Goal: Ask a question: Seek information or help from site administrators or community

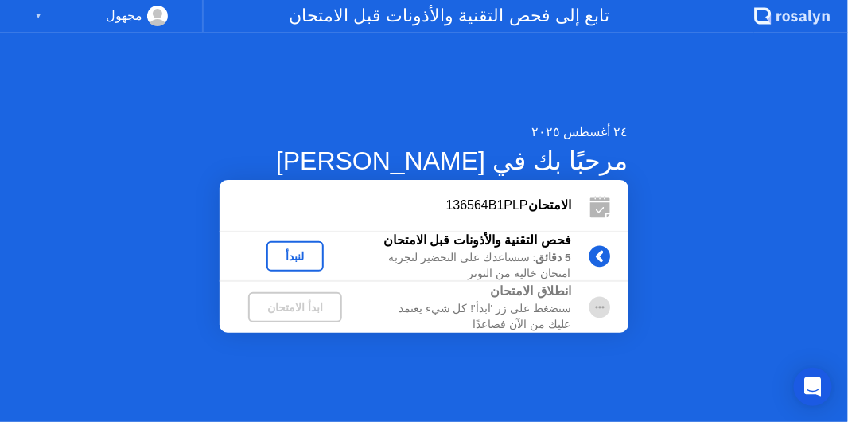
click at [324, 270] on button "لنبدأ" at bounding box center [294, 256] width 57 height 30
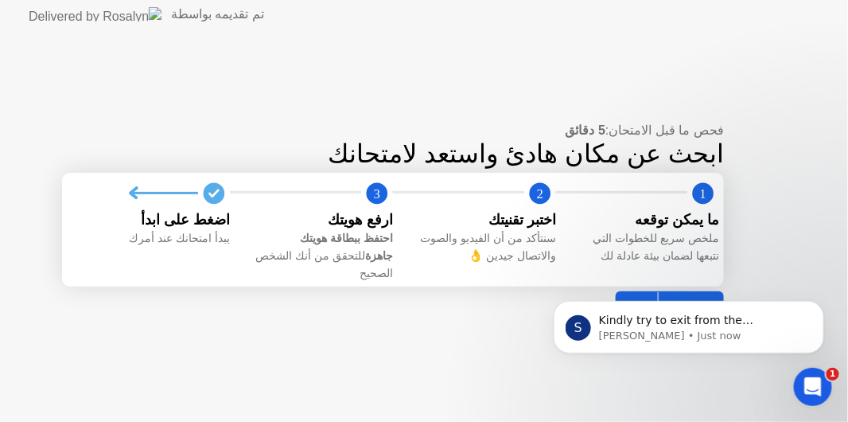
click at [683, 292] on div "S Kindly try to exit from the [PERSON_NAME] app and repeat the process. Thank y…" at bounding box center [688, 253] width 293 height 199
click at [676, 283] on div "S Kindly try to exit from the [PERSON_NAME] app and repeat the process. Thank y…" at bounding box center [688, 253] width 293 height 199
click at [793, 246] on div "S Kindly try to exit from the [PERSON_NAME] app and repeat the process. Thank y…" at bounding box center [688, 253] width 293 height 199
click at [677, 296] on div "S Kindly try to exit from the [PERSON_NAME] app and repeat the process. Thank y…" at bounding box center [688, 253] width 293 height 199
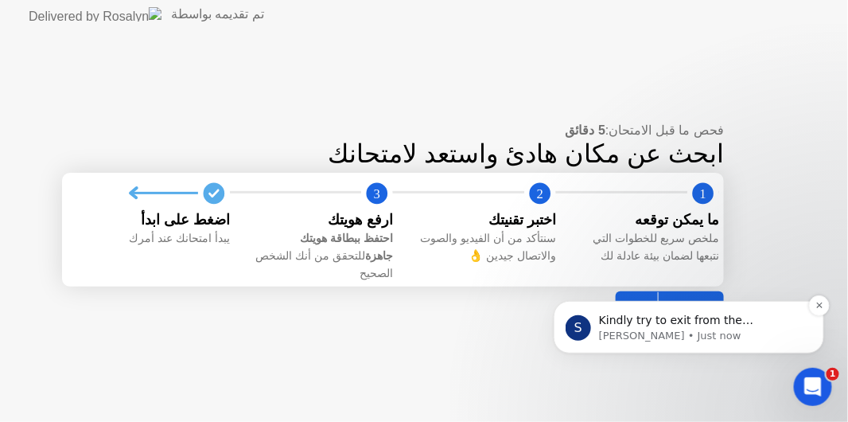
click at [725, 335] on p "[PERSON_NAME] • Just now" at bounding box center [700, 335] width 205 height 14
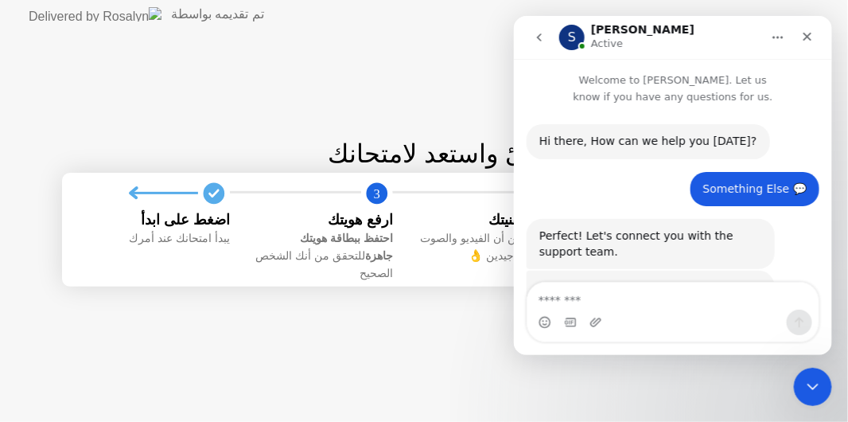
scroll to position [2, 0]
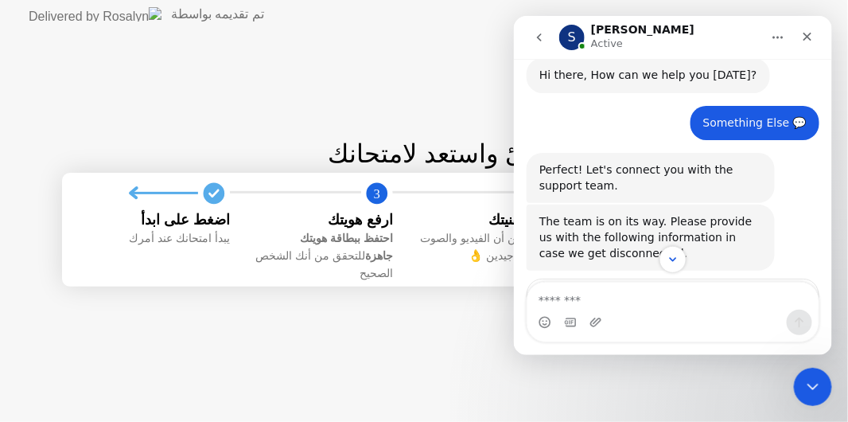
click at [651, 297] on textarea "Message…" at bounding box center [672, 295] width 291 height 27
click at [801, 34] on icon "Close" at bounding box center [806, 35] width 13 height 13
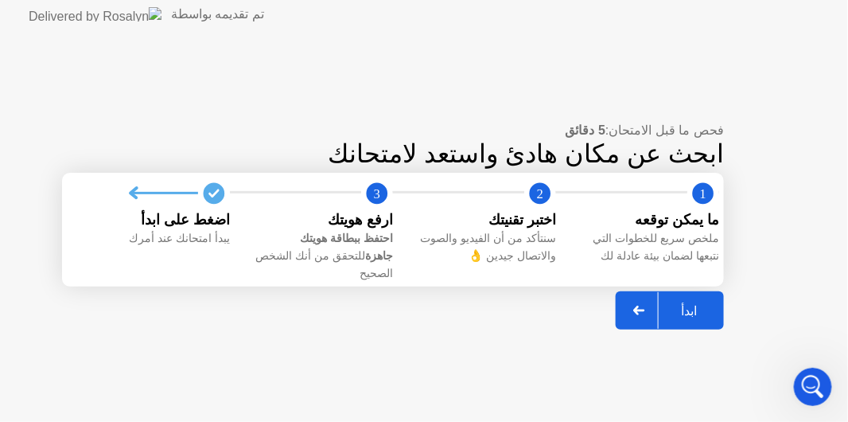
scroll to position [1588, 0]
click at [690, 303] on div "ابدأ" at bounding box center [689, 310] width 60 height 15
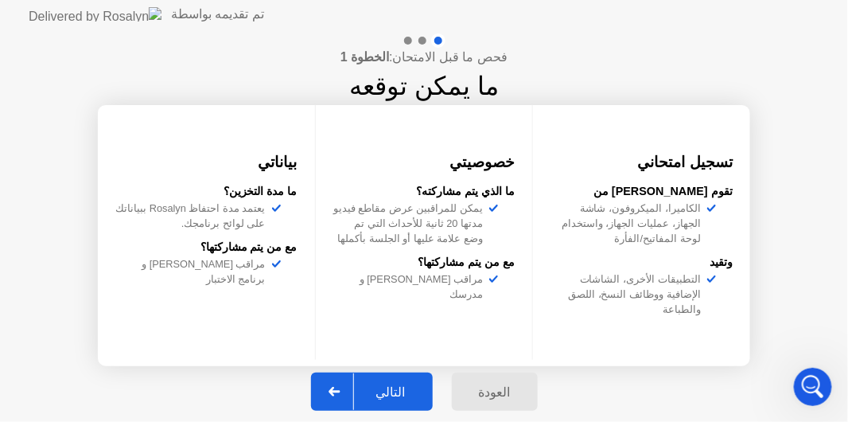
click at [416, 375] on button "التالي" at bounding box center [372, 391] width 122 height 38
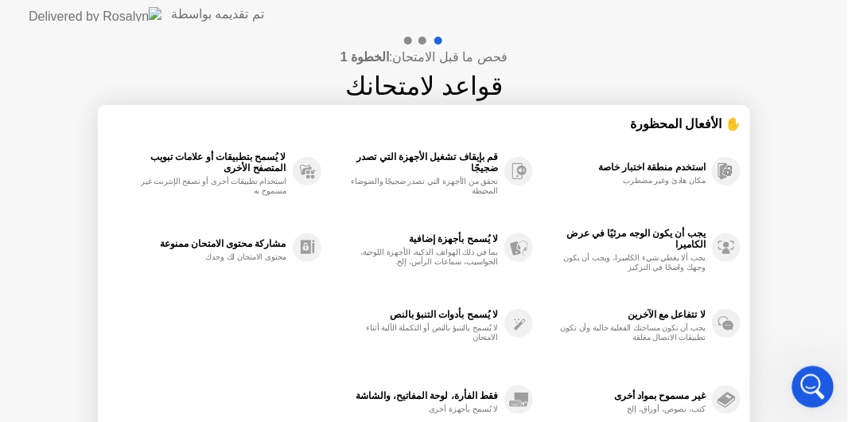
click at [827, 379] on div "Open Intercom Messenger" at bounding box center [810, 384] width 52 height 52
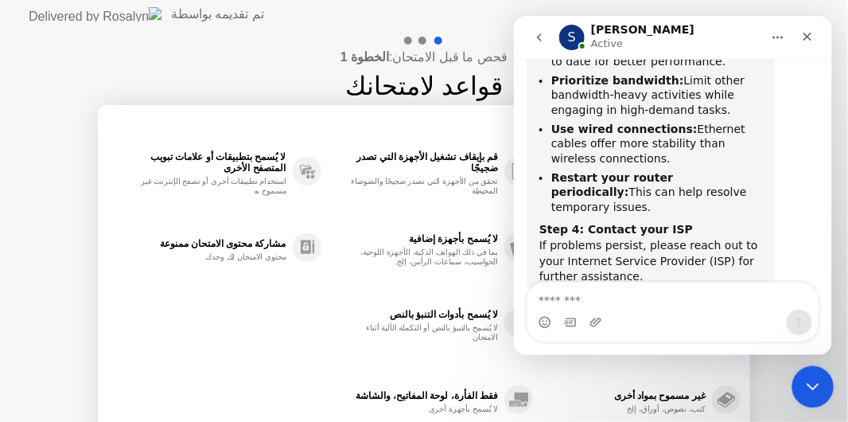
scroll to position [1988, 0]
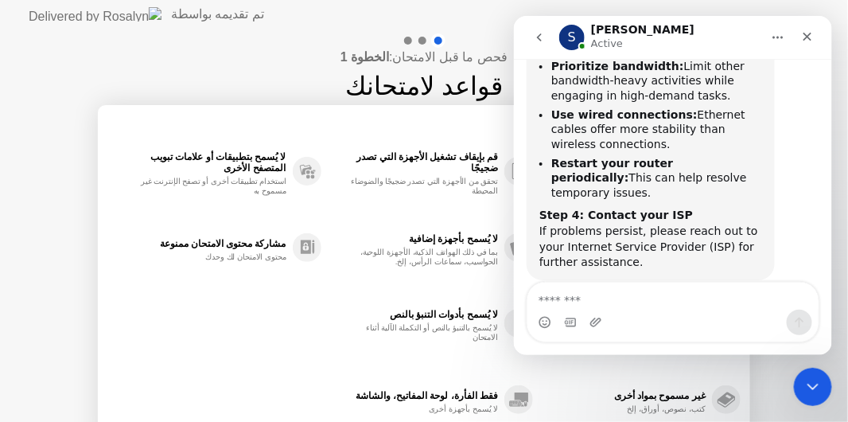
click at [596, 294] on textarea "Message…" at bounding box center [672, 295] width 291 height 27
type textarea "**********"
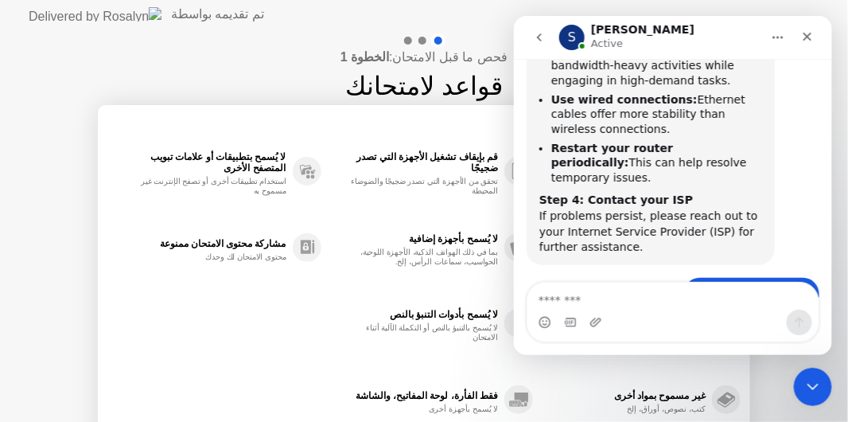
scroll to position [2035, 0]
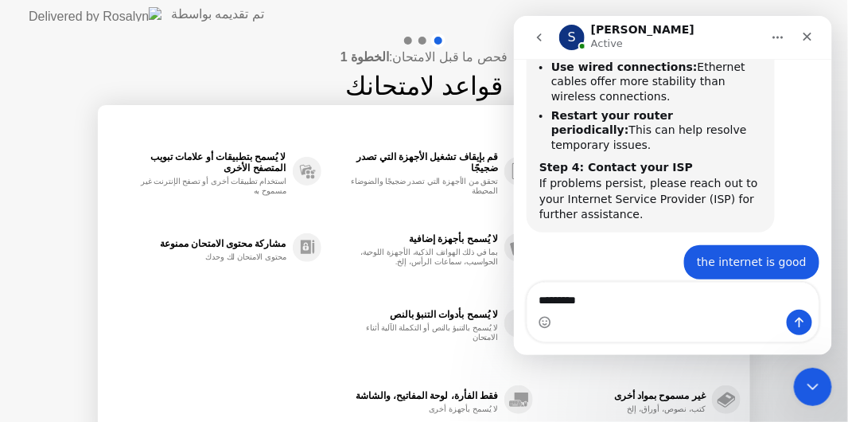
type textarea "*********"
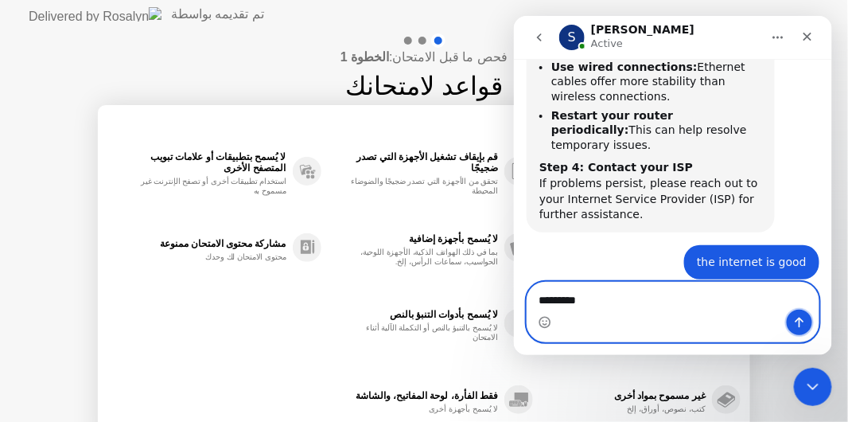
click at [799, 316] on icon "Send a message…" at bounding box center [798, 321] width 13 height 13
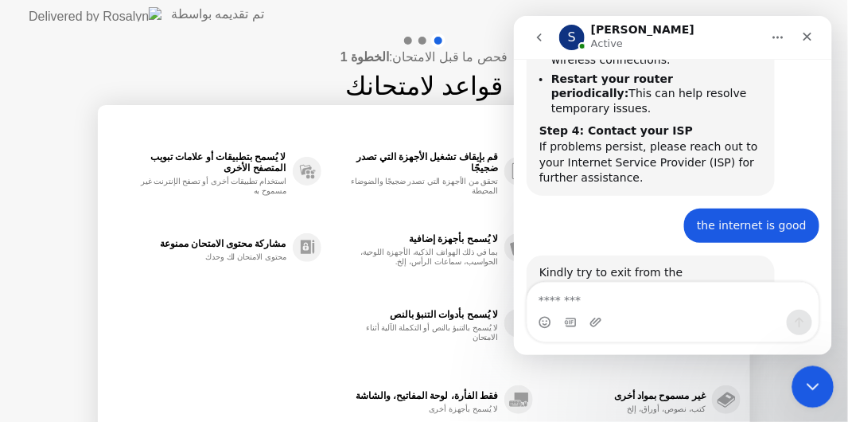
click at [819, 387] on icon "Close Intercom Messenger" at bounding box center [810, 384] width 19 height 19
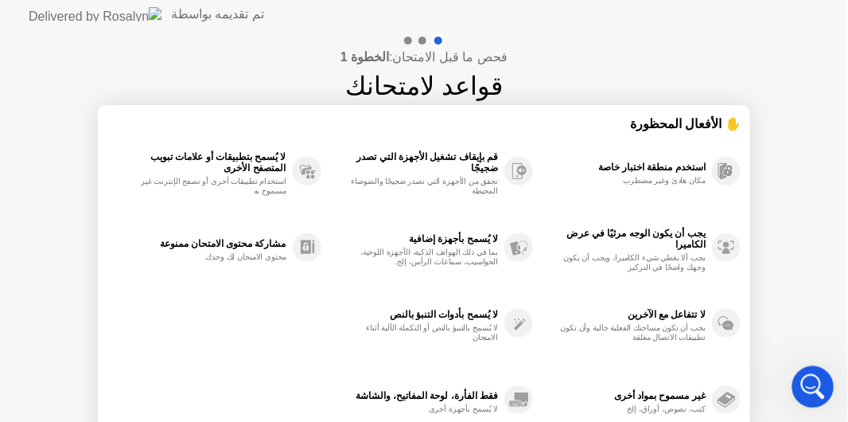
click at [807, 389] on icon "Open Intercom Messenger" at bounding box center [811, 384] width 26 height 26
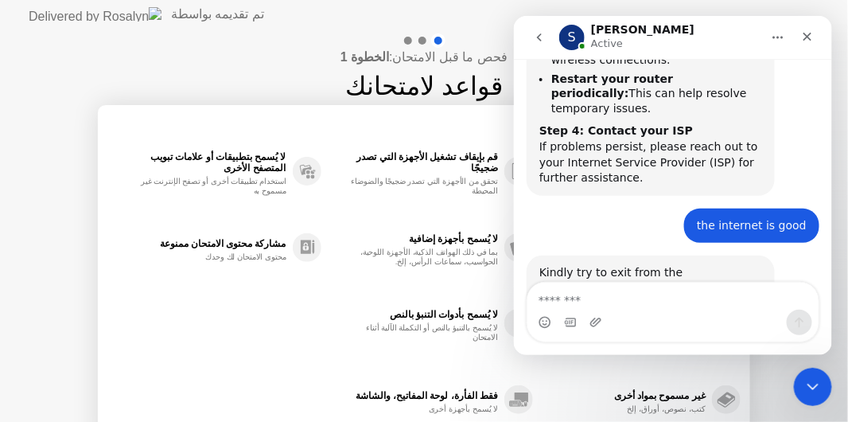
click at [198, 294] on div "استخدم منطقة اختبار خاصة مكان هادئ وغير مضطرب يجب أن يكون الوجه مرئيًا في عرض ا…" at bounding box center [423, 285] width 633 height 305
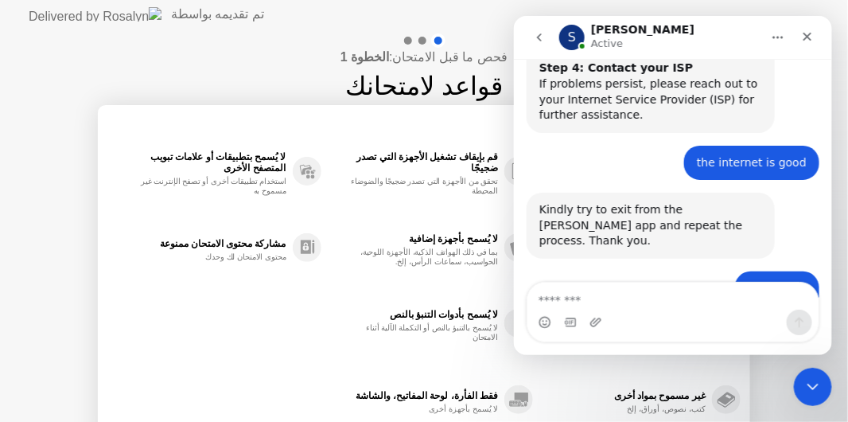
scroll to position [2135, 0]
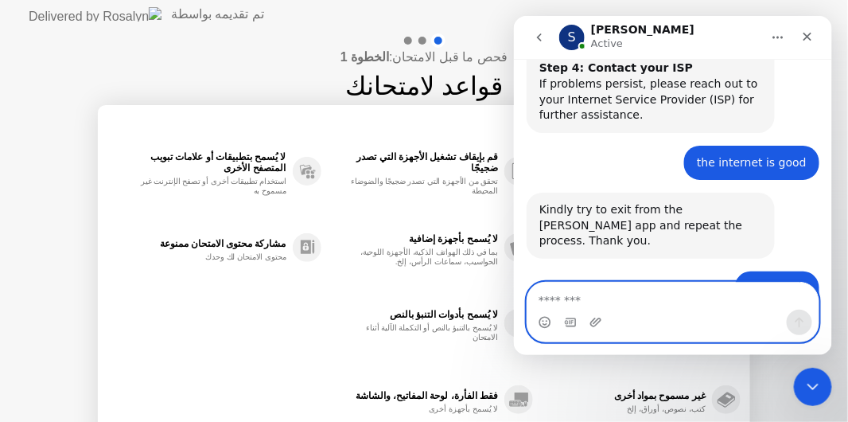
click at [594, 304] on textarea "Message…" at bounding box center [672, 295] width 291 height 27
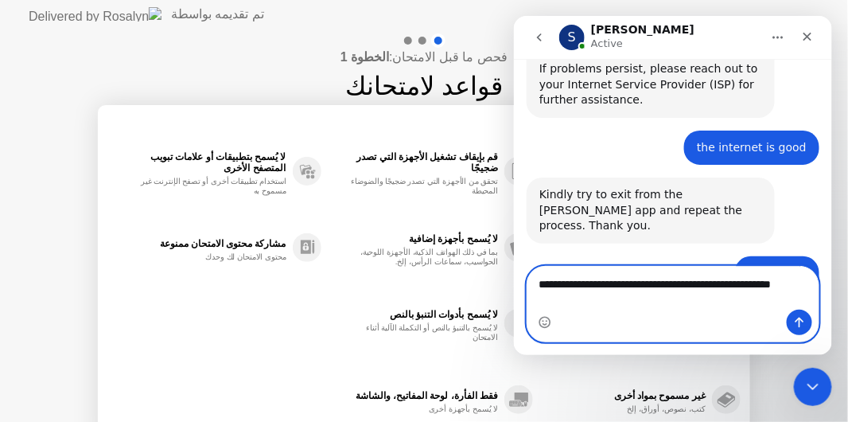
scroll to position [2151, 0]
type textarea "**********"
click at [799, 322] on icon "Send a message…" at bounding box center [799, 322] width 9 height 10
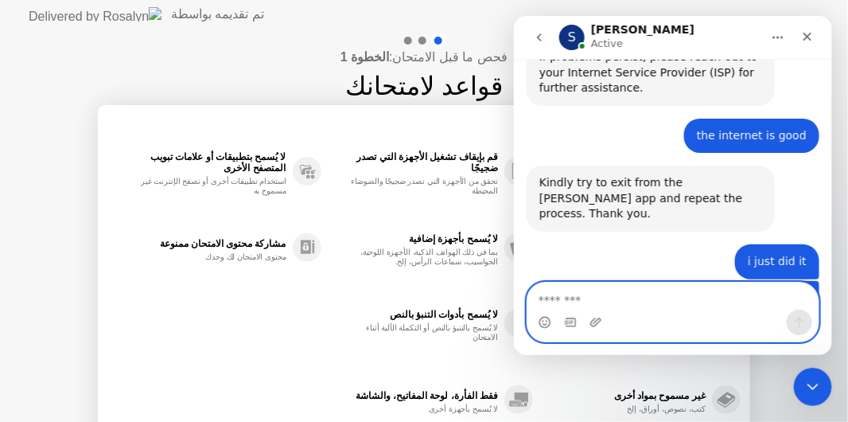
scroll to position [2198, 0]
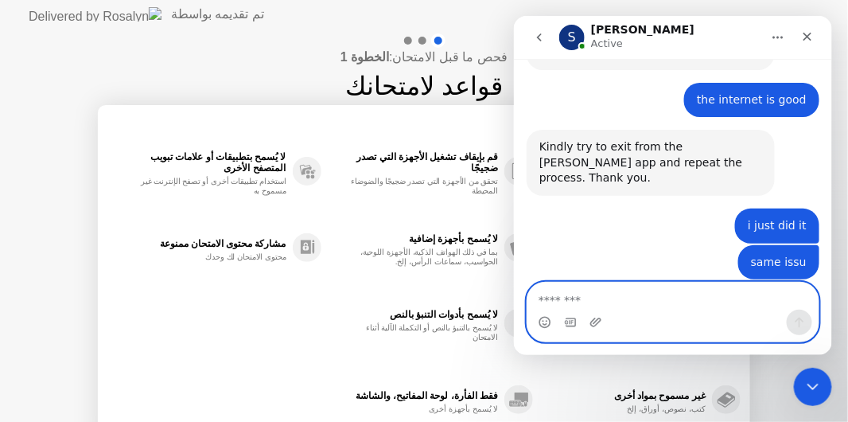
click at [643, 299] on textarea "Message…" at bounding box center [673, 295] width 292 height 27
type textarea "**********"
click at [794, 323] on icon "Send a message…" at bounding box center [798, 321] width 13 height 13
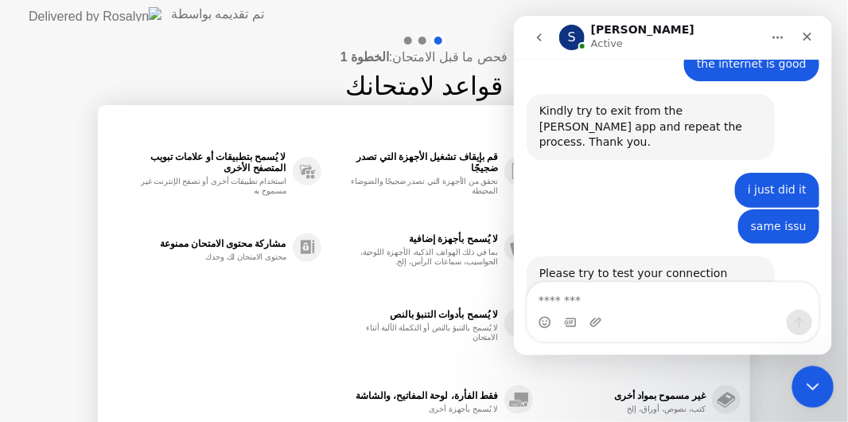
click at [812, 386] on icon "Close Intercom Messenger" at bounding box center [810, 384] width 19 height 19
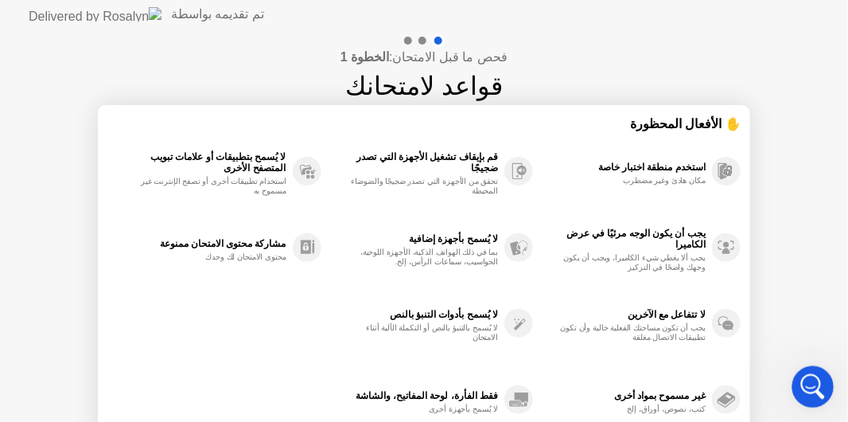
click at [812, 386] on icon "Open Intercom Messenger" at bounding box center [810, 384] width 11 height 13
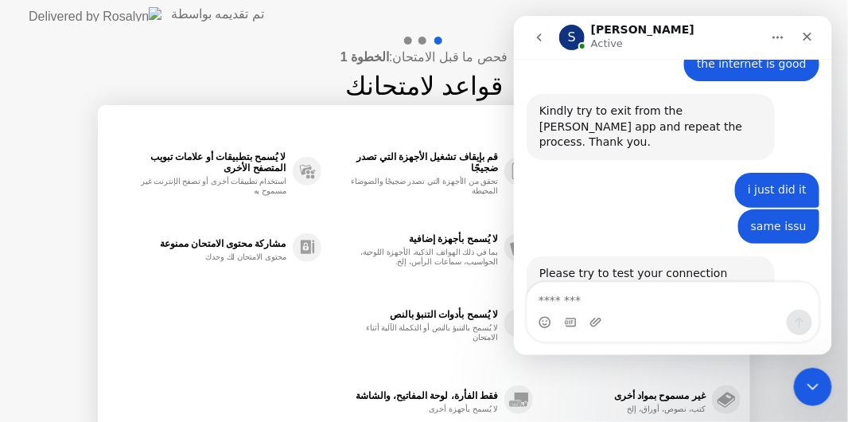
click at [187, 340] on div "استخدم منطقة اختبار خاصة مكان هادئ وغير مضطرب يجب أن يكون الوجه مرئيًا في عرض ا…" at bounding box center [423, 285] width 633 height 305
drag, startPoint x: 829, startPoint y: 286, endPoint x: 1347, endPoint y: 230, distance: 521.7
click html "**********"
click at [284, 47] on div "فحص ما قبل الامتحان: الخطوة 1 قواعد لامتحانك ✋ الأفعال المحظورة استخدم منطقة اخ…" at bounding box center [424, 266] width 848 height 474
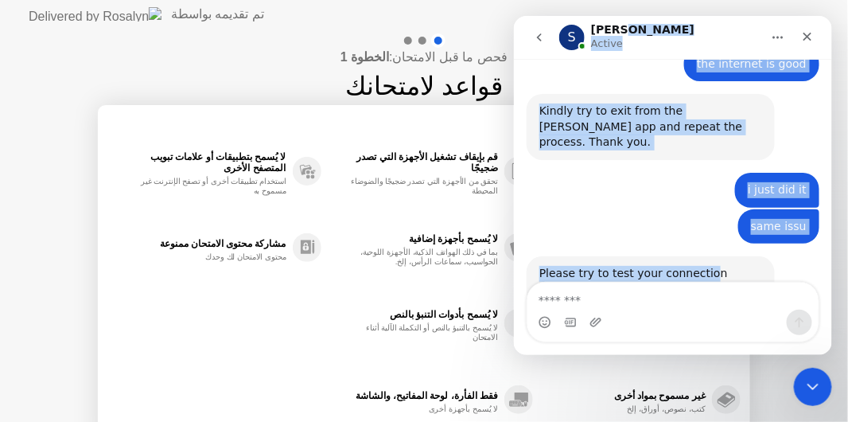
drag, startPoint x: 691, startPoint y: 33, endPoint x: 698, endPoint y: 100, distance: 67.9
click at [698, 100] on div "**********" at bounding box center [672, 184] width 318 height 339
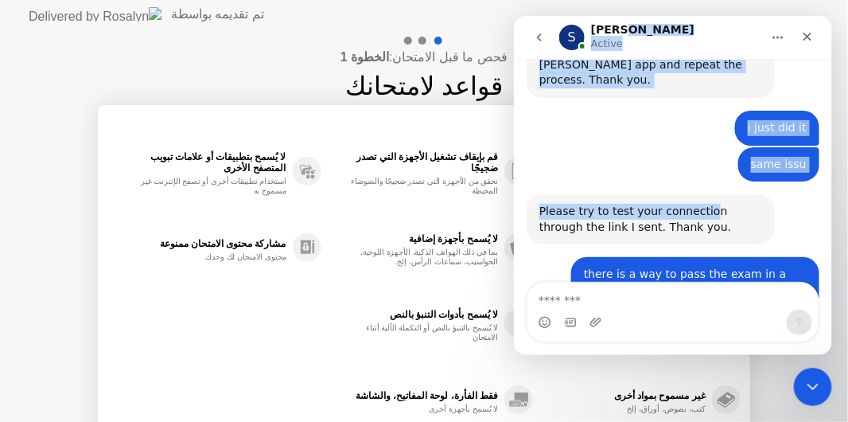
scroll to position [2297, 0]
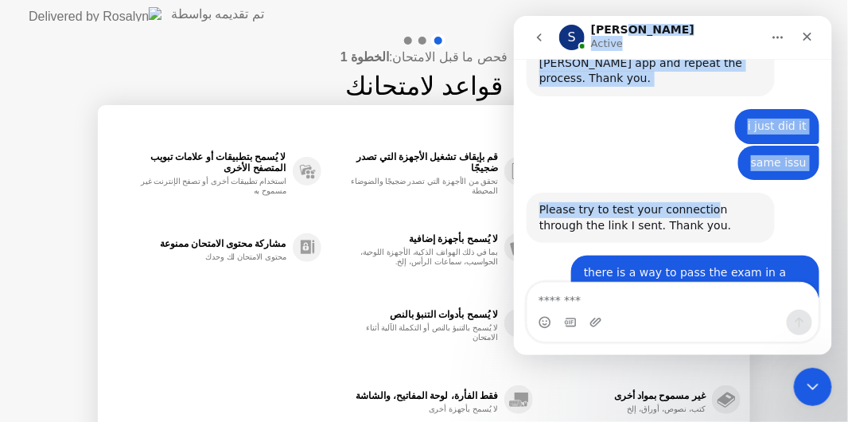
click at [692, 364] on link "[URL][DOMAIN_NAME]" at bounding box center [651, 370] width 124 height 13
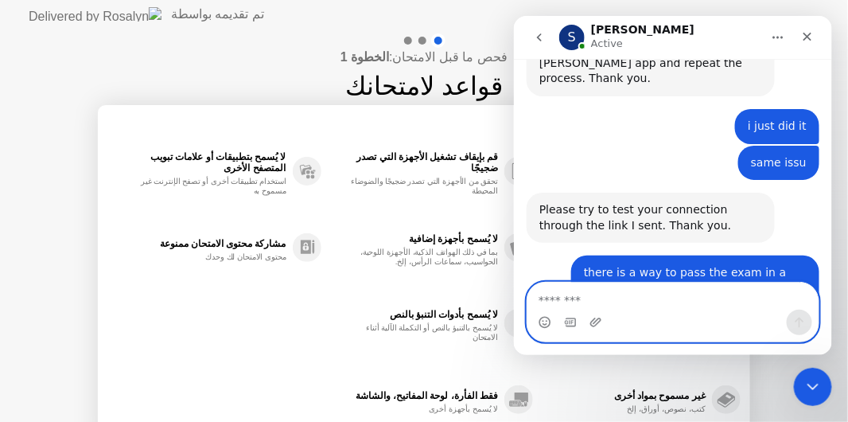
click at [657, 294] on textarea "Message…" at bounding box center [672, 295] width 291 height 27
type textarea "**********"
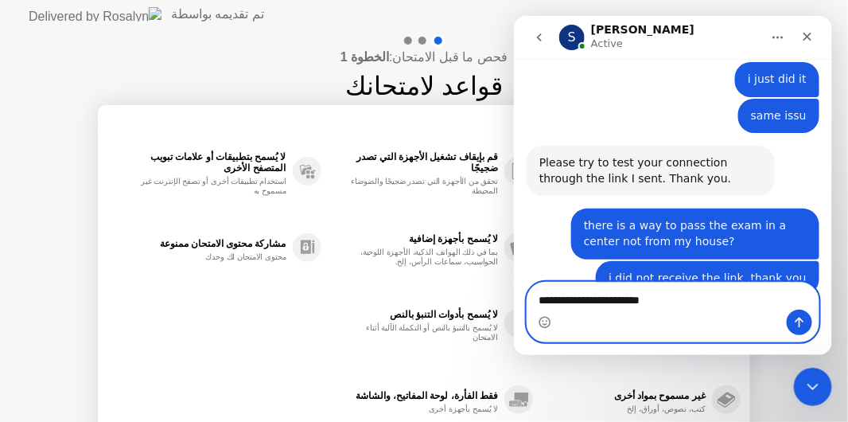
type textarea "**********"
click at [797, 319] on icon "Send a message…" at bounding box center [799, 322] width 9 height 10
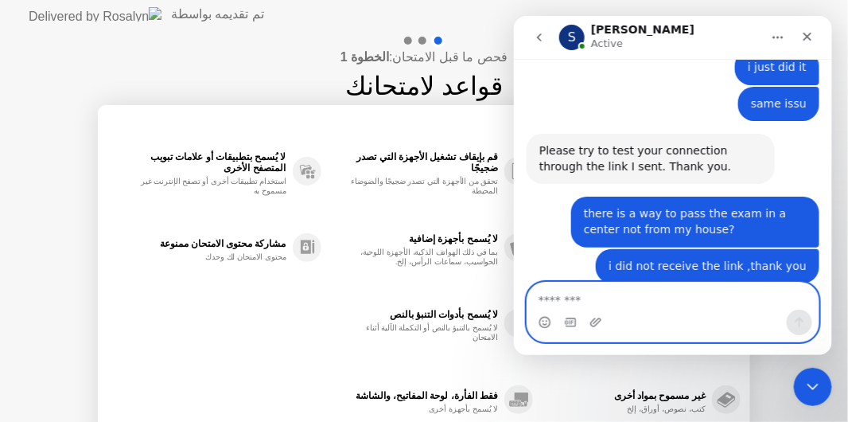
scroll to position [2381, 0]
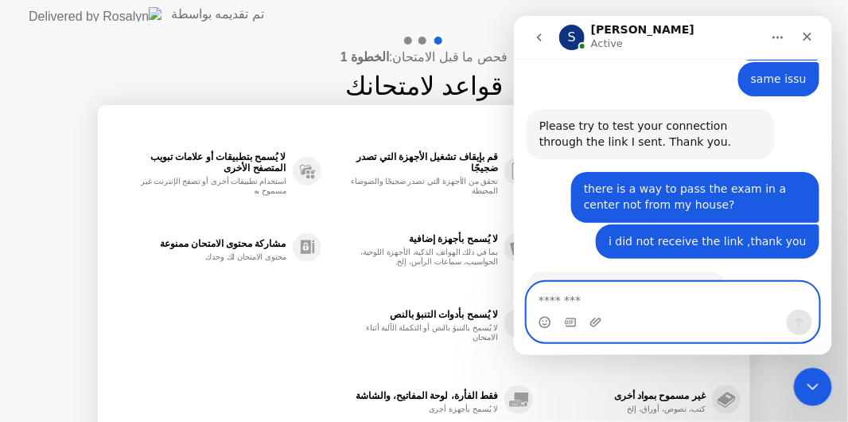
click at [608, 305] on textarea "Message…" at bounding box center [673, 295] width 292 height 27
type textarea "**********"
click at [796, 316] on icon "Send a message…" at bounding box center [798, 321] width 13 height 13
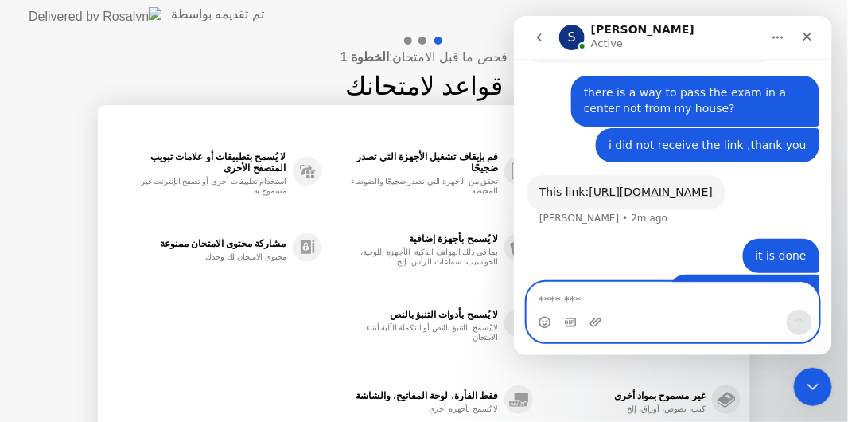
scroll to position [2479, 0]
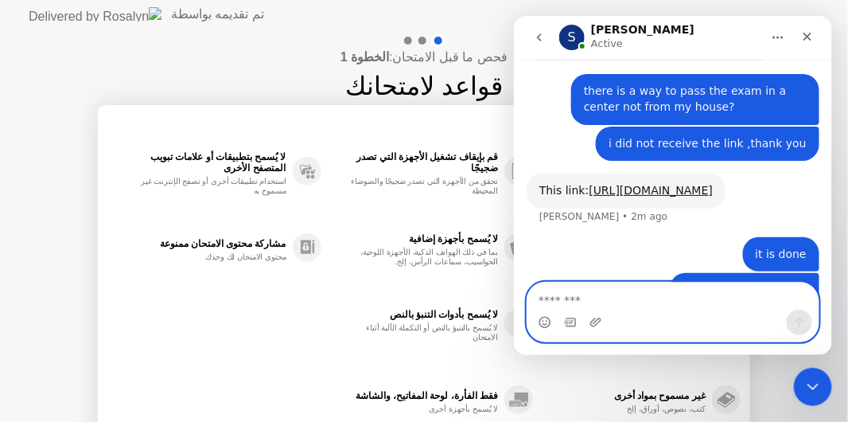
click at [599, 306] on textarea "Message…" at bounding box center [673, 295] width 292 height 27
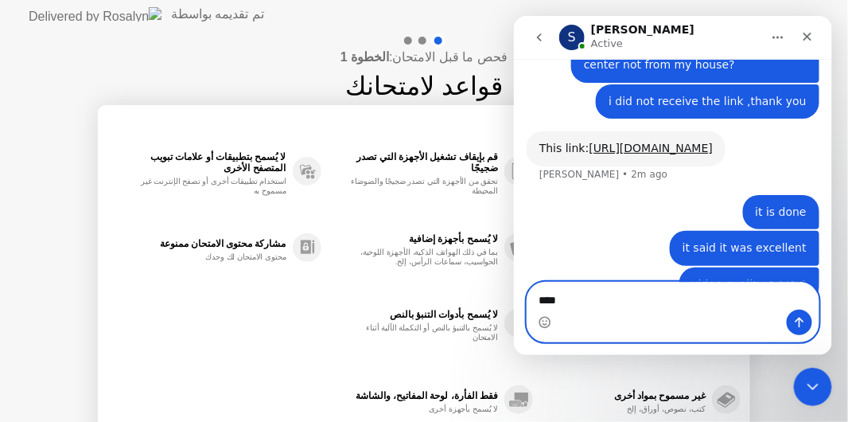
scroll to position [2541, 0]
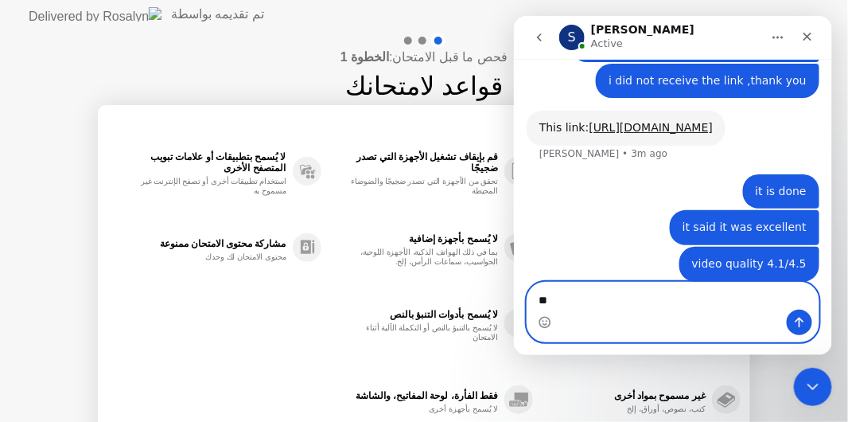
type textarea "*"
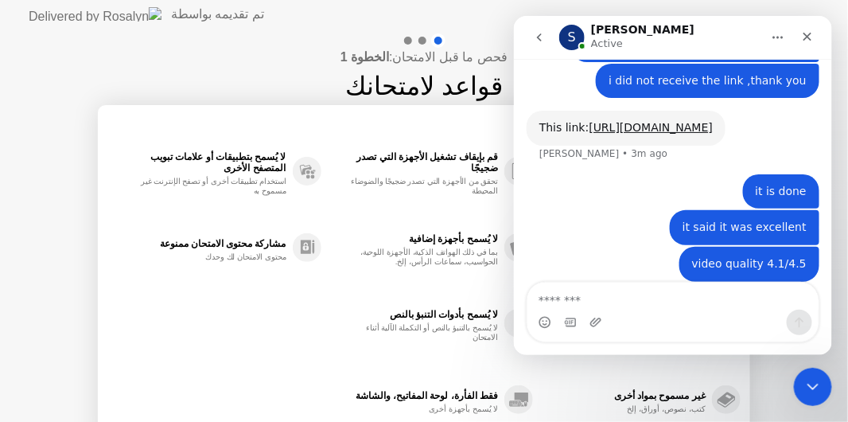
click at [291, 69] on div "فحص ما قبل الامتحان: الخطوة 1 قواعد لامتحانك ✋ الأفعال المحظورة استخدم منطقة اخ…" at bounding box center [424, 266] width 848 height 474
click at [171, 6] on div "تم تقديمه بواسطة" at bounding box center [217, 14] width 93 height 19
click at [424, 39] on div at bounding box center [422, 41] width 8 height 8
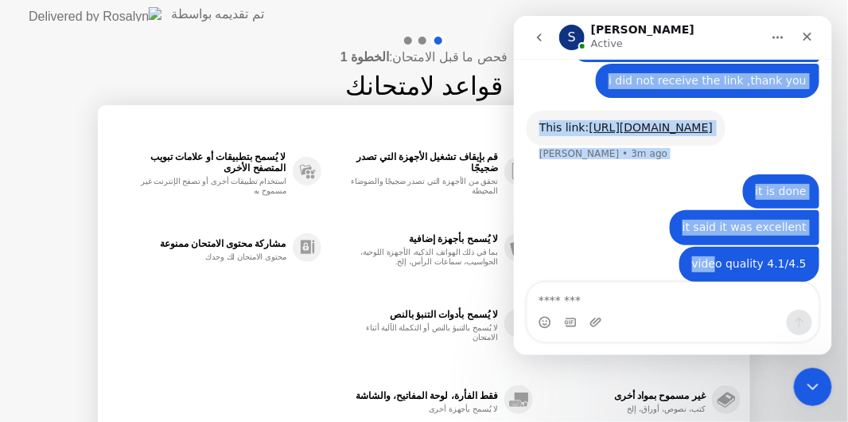
drag, startPoint x: 702, startPoint y: 45, endPoint x: 723, endPoint y: 116, distance: 74.0
click at [723, 116] on div "**********" at bounding box center [672, 184] width 318 height 339
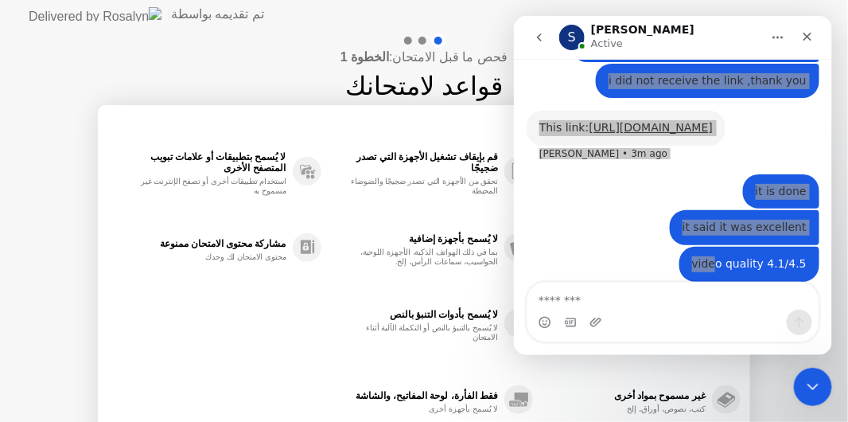
click at [258, 171] on div "لا يُسمح بتطبيقات أو علامات تبويب المتصفح الأخرى" at bounding box center [200, 162] width 171 height 22
click at [256, 161] on div "لا يُسمح بتطبيقات أو علامات تبويب المتصفح الأخرى" at bounding box center [200, 162] width 171 height 22
click at [266, 236] on div "مشاركة محتوى الامتحان ممنوعة محتوى الامتحان لك وحدك" at bounding box center [200, 247] width 171 height 29
click at [472, 240] on div "لا يُسمح بأجهزة إضافية" at bounding box center [413, 238] width 169 height 11
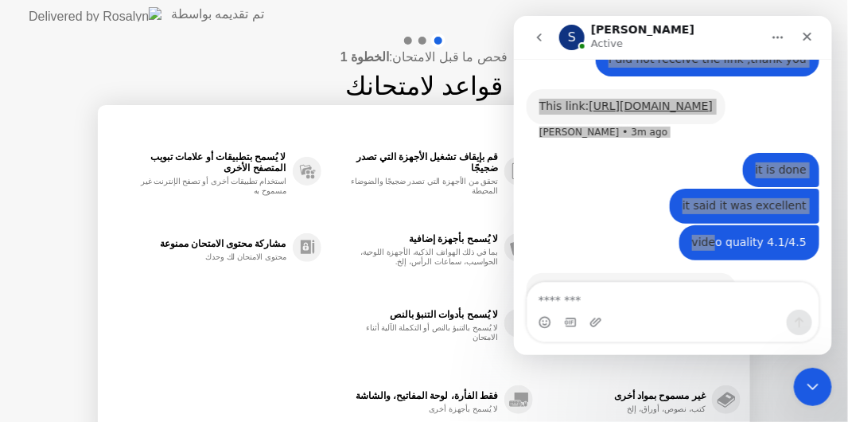
click at [436, 169] on div "قم بإيقاف تشغيل الأجهزة التي تصدر ضجيجًا" at bounding box center [413, 162] width 169 height 22
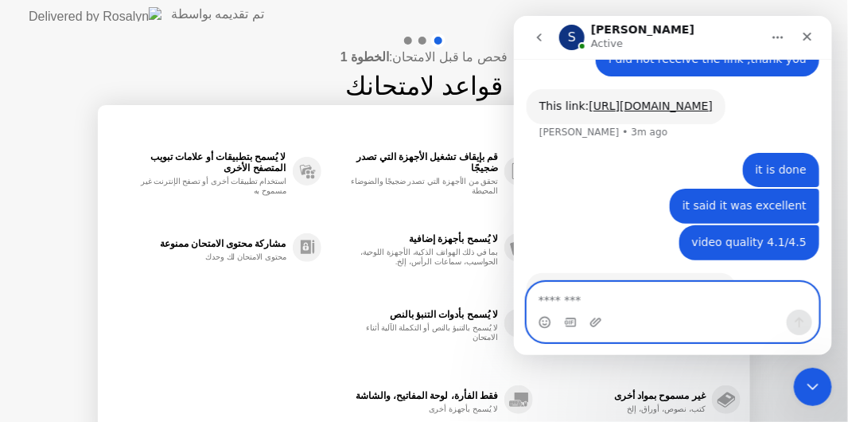
click at [573, 289] on textarea "Message…" at bounding box center [673, 295] width 292 height 27
type textarea "**"
click at [793, 318] on icon "Send a message…" at bounding box center [798, 321] width 13 height 13
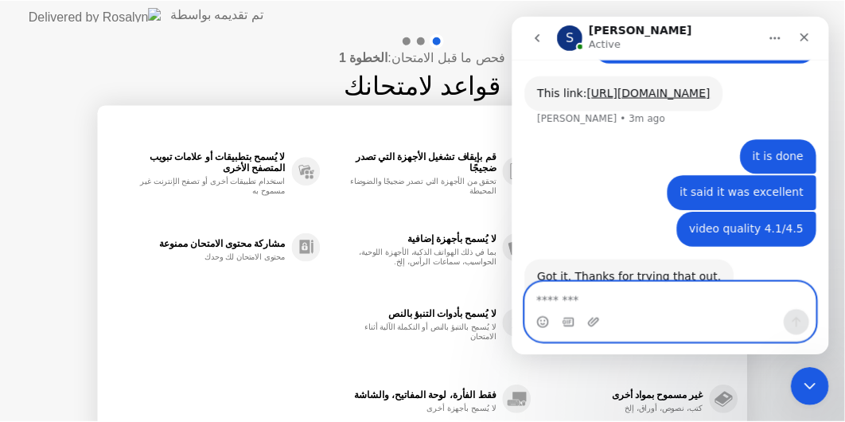
scroll to position [2611, 0]
